Goal: Submit feedback/report problem

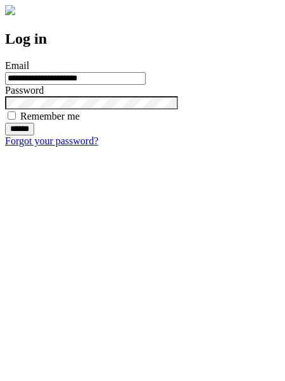
click at [34, 135] on input "******" at bounding box center [19, 129] width 29 height 13
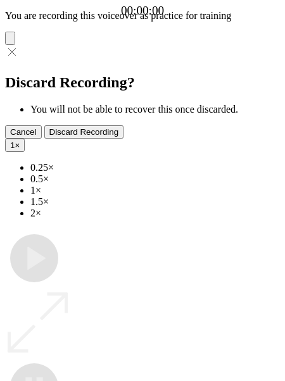
type input "**********"
